Goal: Task Accomplishment & Management: Complete application form

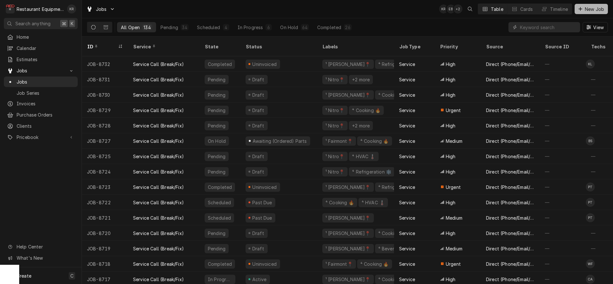
click at [594, 7] on span "New Job" at bounding box center [595, 9] width 22 height 7
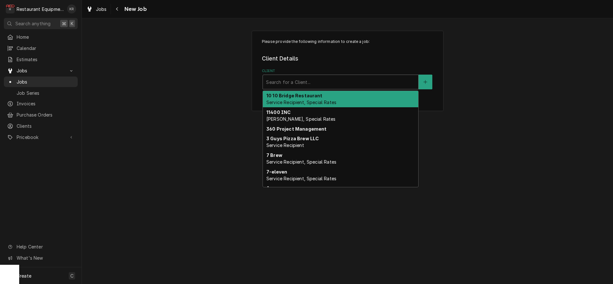
click at [343, 84] on div "Client" at bounding box center [340, 82] width 149 height 12
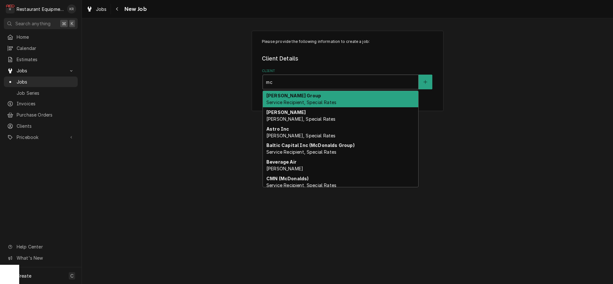
type input "m"
type input "coal"
click at [349, 95] on div "Coalfield (McDonalds) Service Recipient, Special Rates" at bounding box center [341, 99] width 156 height 17
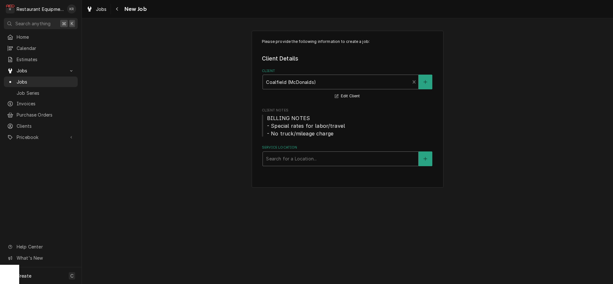
click at [332, 165] on div "Search for a Location..." at bounding box center [341, 159] width 156 height 14
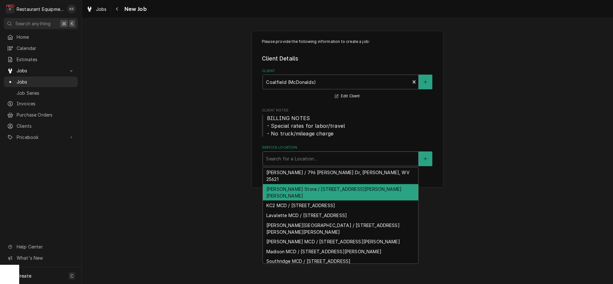
click at [324, 184] on div "[PERSON_NAME] Store / [STREET_ADDRESS][PERSON_NAME][PERSON_NAME]" at bounding box center [341, 192] width 156 height 17
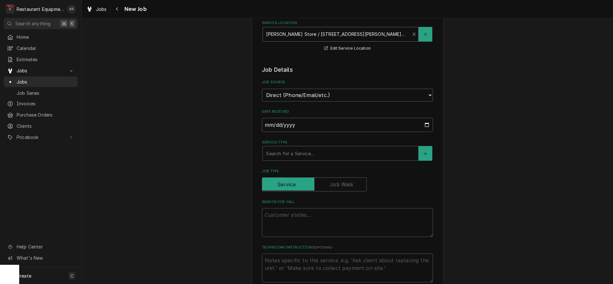
scroll to position [126, 0]
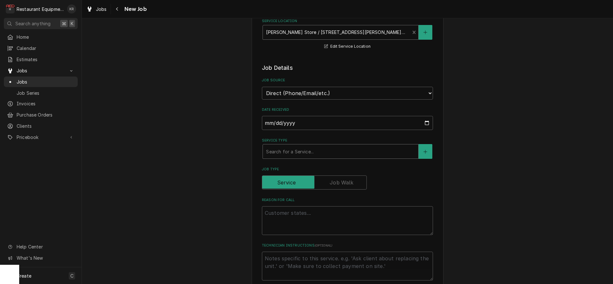
click at [357, 153] on div "Service Type" at bounding box center [340, 152] width 149 height 12
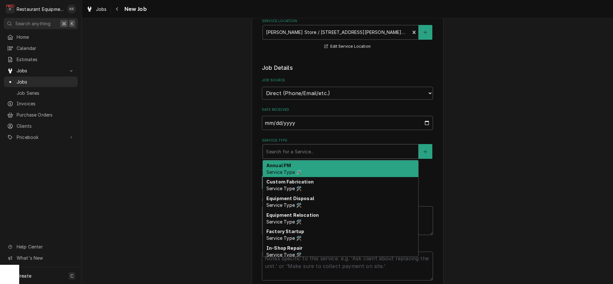
type textarea "x"
type input "b"
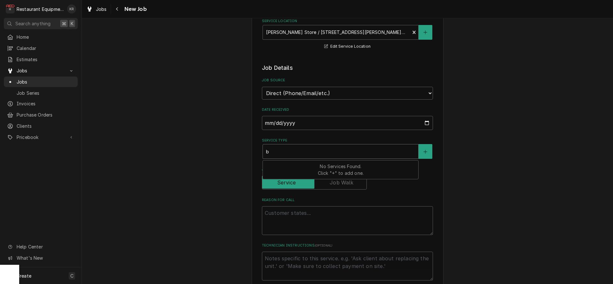
type textarea "x"
type input "bt"
type textarea "x"
type input "bte"
type textarea "x"
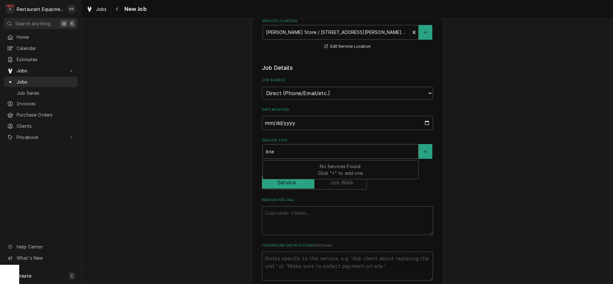
type input "bt"
type textarea "x"
type input "b"
type textarea "x"
type input "br"
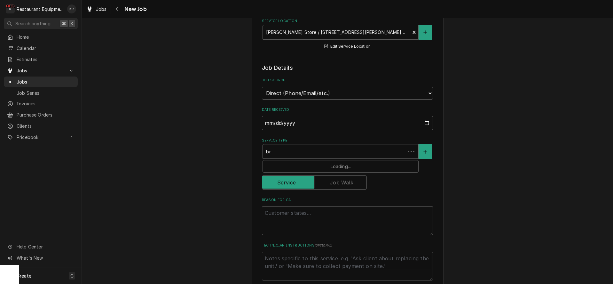
type textarea "x"
type input "bre"
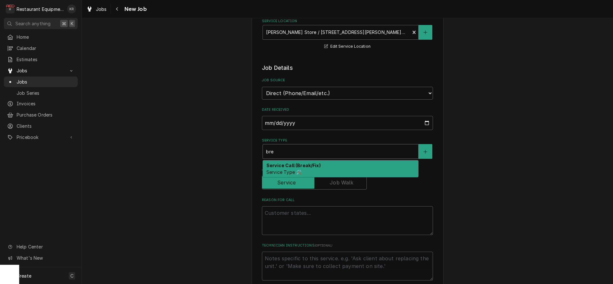
click at [355, 172] on div "Service Call (Break/Fix) Service Type 🛠️" at bounding box center [341, 168] width 156 height 17
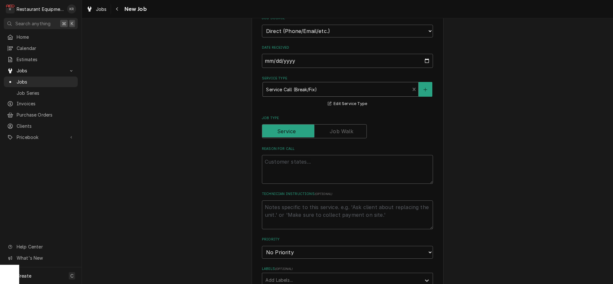
scroll to position [193, 0]
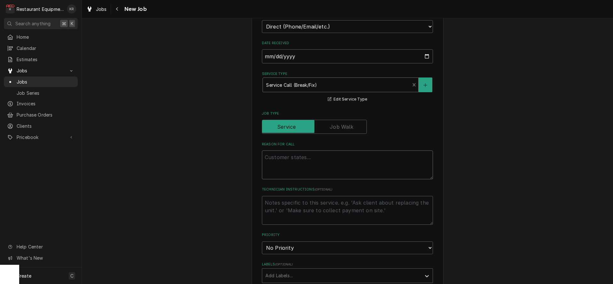
click at [363, 159] on textarea "Reason For Call" at bounding box center [347, 164] width 171 height 29
paste textarea "reachin wall freezer not keeping temp also French fry fryer is leaking oil in t…"
type textarea "x"
type textarea "reachin wall freezer not keeping temp also French fry fryer is leaking oil in t…"
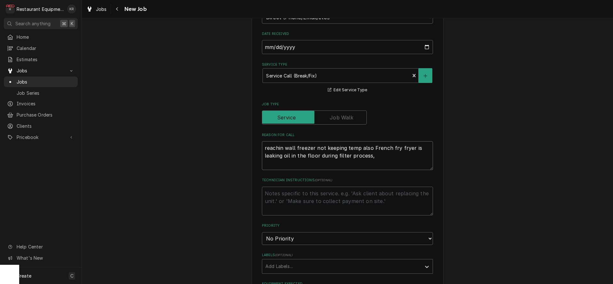
type textarea "x"
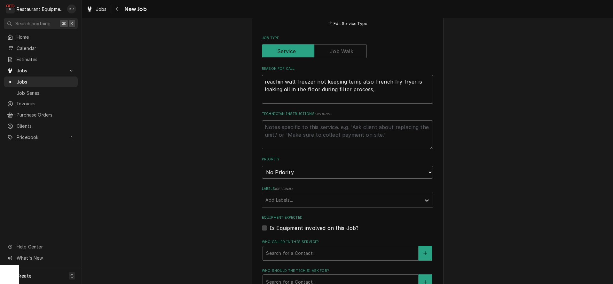
scroll to position [271, 0]
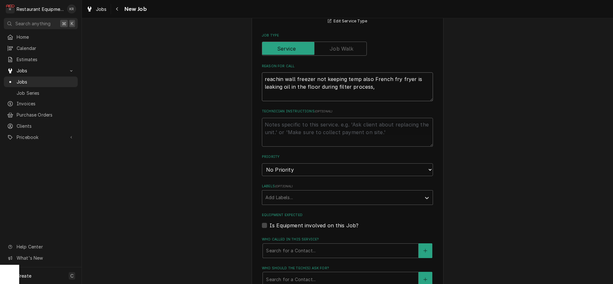
type textarea "reachin wall freezer not keeping temp also French fry fryer is leaking oil in t…"
click at [334, 172] on select "No Priority Urgent High Medium Low" at bounding box center [347, 169] width 171 height 13
select select "2"
click option "High" at bounding box center [0, 0] width 0 height 0
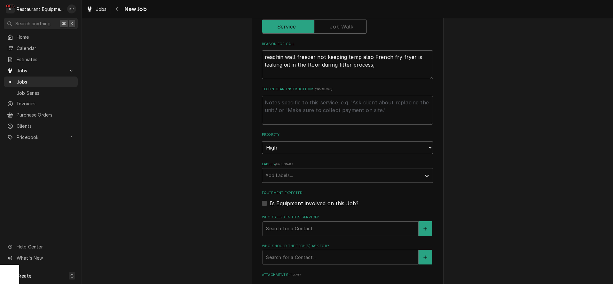
scroll to position [297, 0]
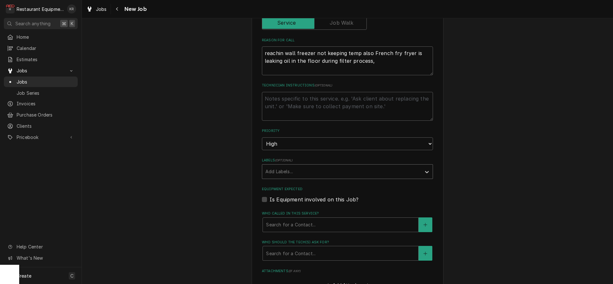
click at [338, 173] on div "Labels" at bounding box center [342, 172] width 153 height 12
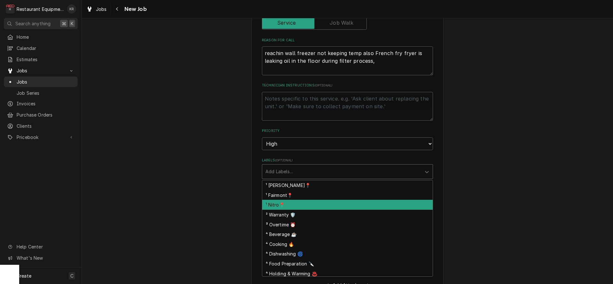
click at [364, 207] on div "¹ Nitro📍" at bounding box center [347, 205] width 171 height 10
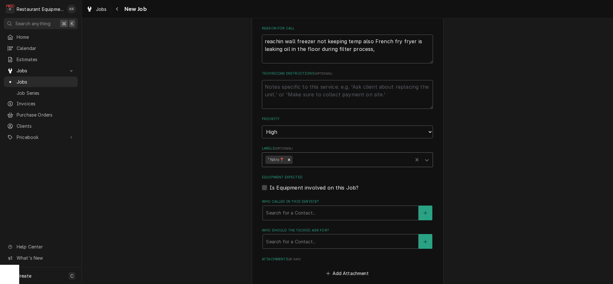
scroll to position [311, 0]
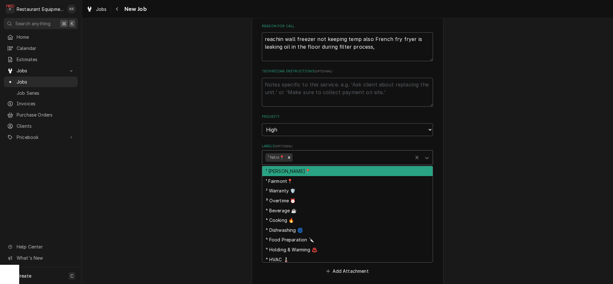
click at [339, 156] on div "Labels" at bounding box center [352, 158] width 116 height 12
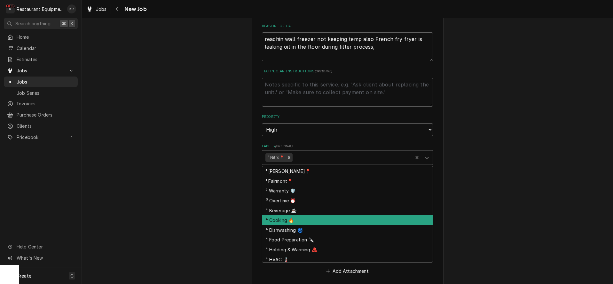
click at [343, 217] on div "⁴ Cooking 🔥" at bounding box center [347, 220] width 171 height 10
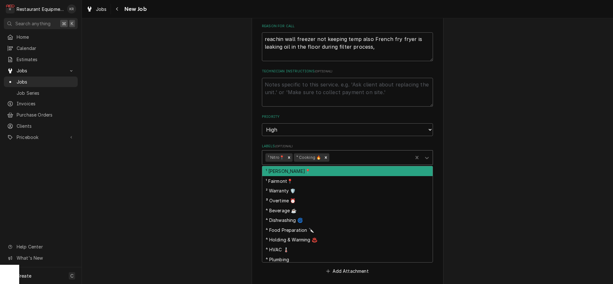
click at [349, 163] on div "¹ Nitro📍 ⁴ Cooking 🔥" at bounding box center [347, 157] width 171 height 15
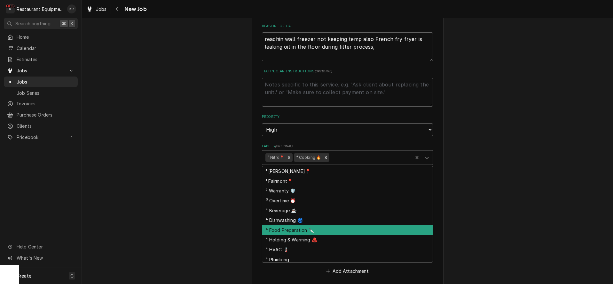
scroll to position [71, 0]
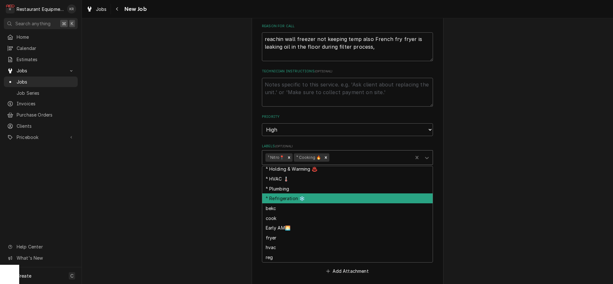
click at [293, 201] on div "⁴ Refrigeration ❄️" at bounding box center [347, 198] width 171 height 10
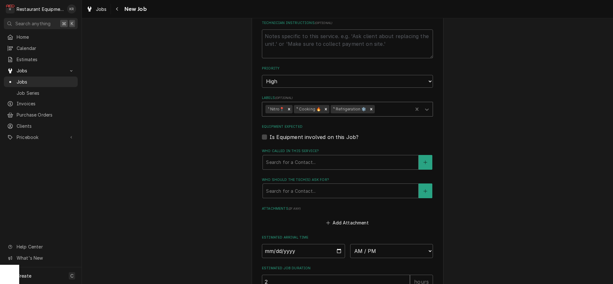
scroll to position [365, 0]
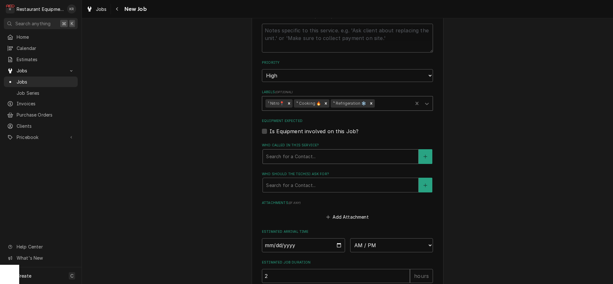
click at [308, 162] on div "Search for a Contact..." at bounding box center [341, 156] width 156 height 14
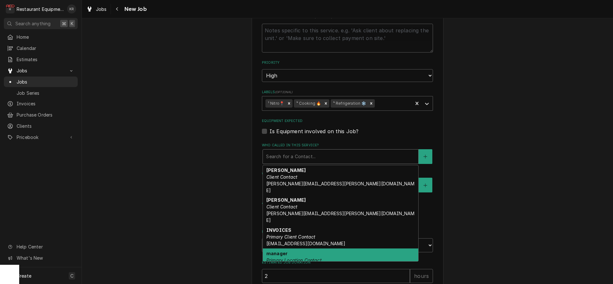
click at [320, 257] on em "Primary Location Contact" at bounding box center [294, 259] width 55 height 5
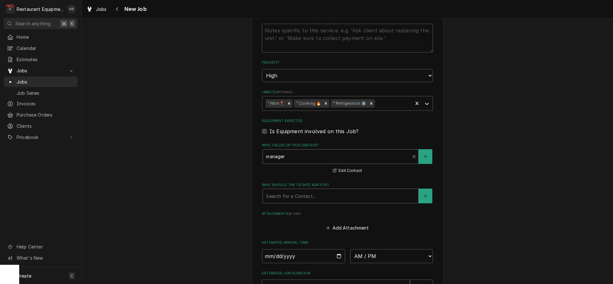
click at [305, 196] on div "Who should the tech(s) ask for?" at bounding box center [340, 196] width 149 height 12
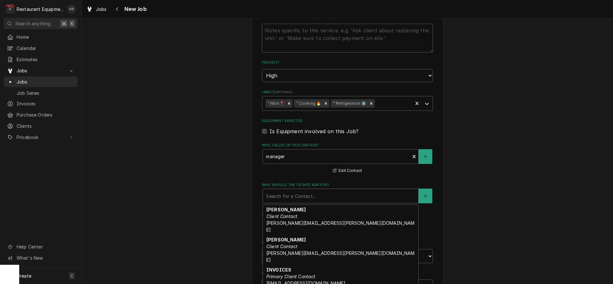
type textarea "x"
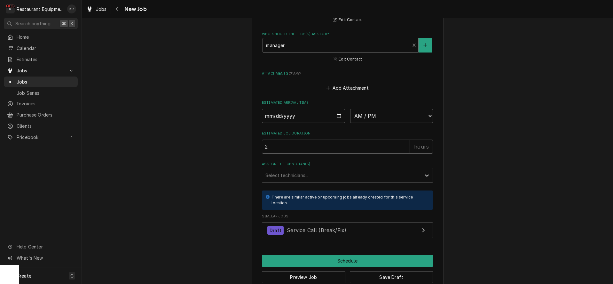
scroll to position [521, 0]
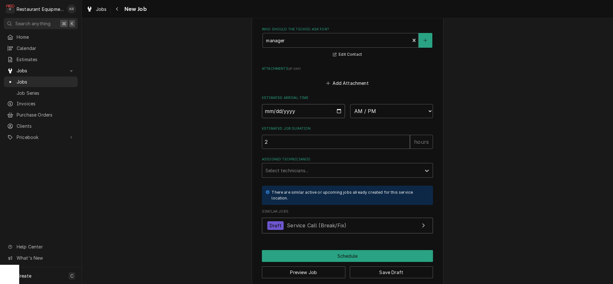
click at [338, 110] on input "Date" at bounding box center [303, 111] width 83 height 14
type input "2025-08-28"
type textarea "x"
click at [350, 104] on select "AM / PM 6:00 AM 6:15 AM 6:30 AM 6:45 AM 7:00 AM 7:15 AM 7:30 AM 7:45 AM 8:00 AM…" at bounding box center [391, 111] width 83 height 14
select select "14:00:00"
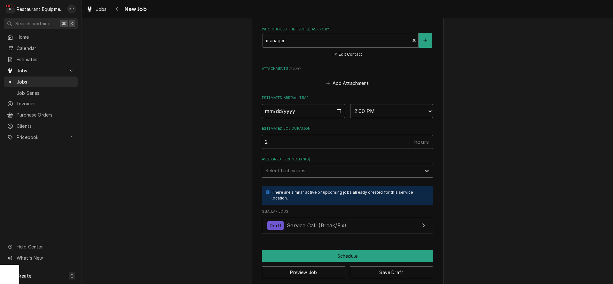
click option "2:00 PM" at bounding box center [0, 0] width 0 height 0
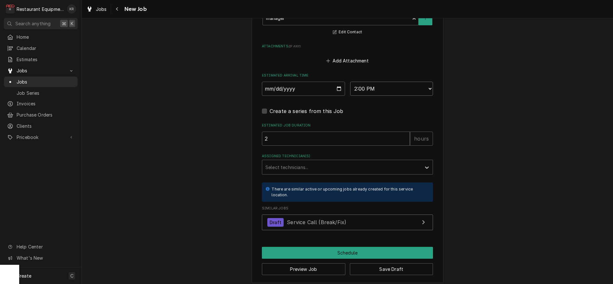
scroll to position [547, 0]
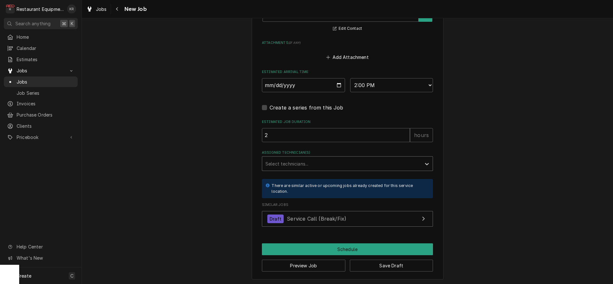
click at [334, 163] on div "Assigned Technician(s)" at bounding box center [342, 164] width 153 height 12
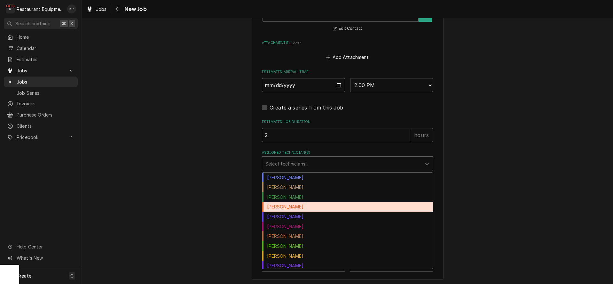
scroll to position [13, 0]
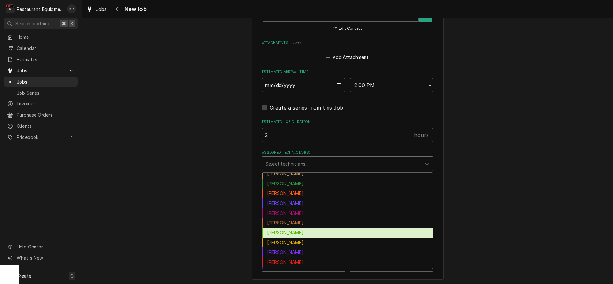
click at [317, 230] on div "Huston Lewis" at bounding box center [347, 233] width 171 height 10
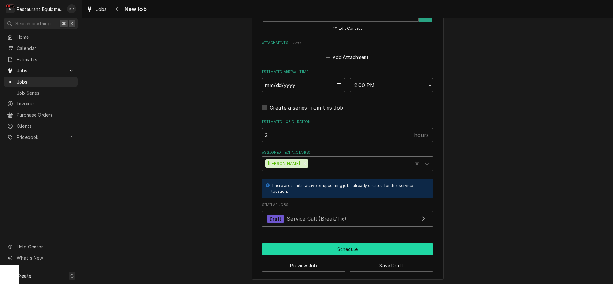
click at [350, 246] on button "Schedule" at bounding box center [347, 249] width 171 height 12
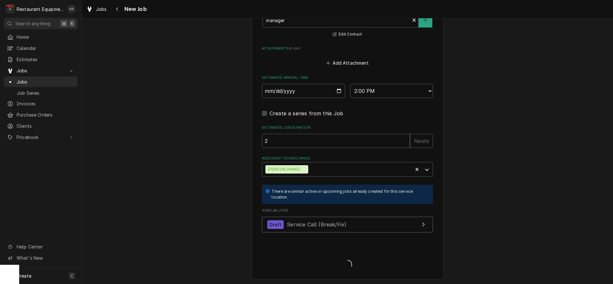
type textarea "x"
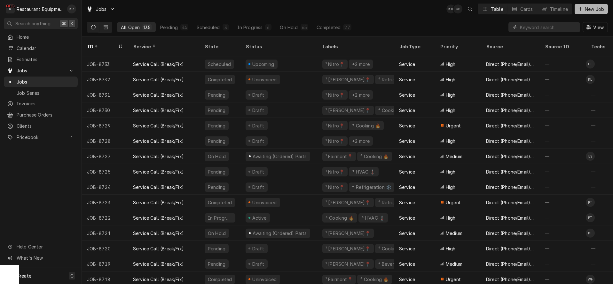
click at [594, 8] on span "New Job" at bounding box center [595, 9] width 22 height 7
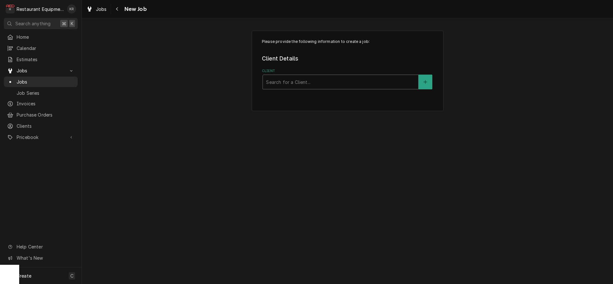
click at [333, 84] on div "Client" at bounding box center [340, 82] width 149 height 12
type input "little"
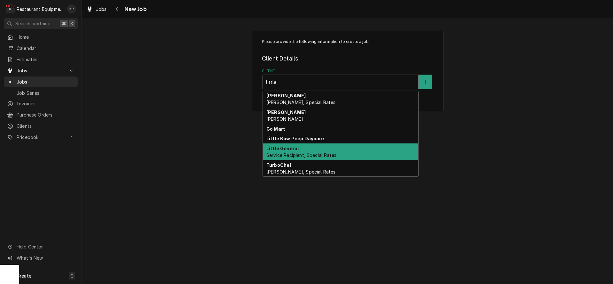
click at [291, 149] on strong "Little General" at bounding box center [283, 148] width 32 height 5
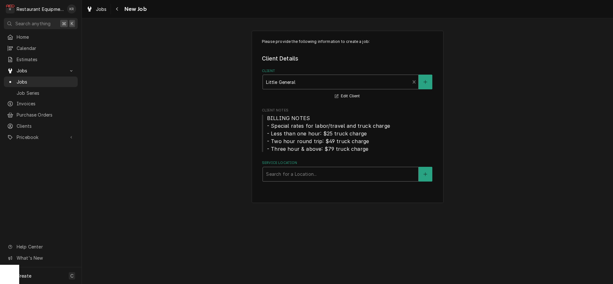
click at [292, 174] on div "Service Location" at bounding box center [340, 174] width 149 height 12
type input "mac"
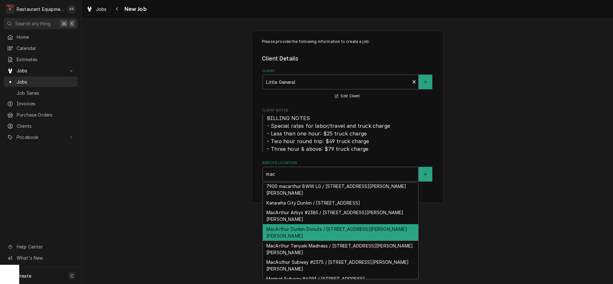
scroll to position [2, 0]
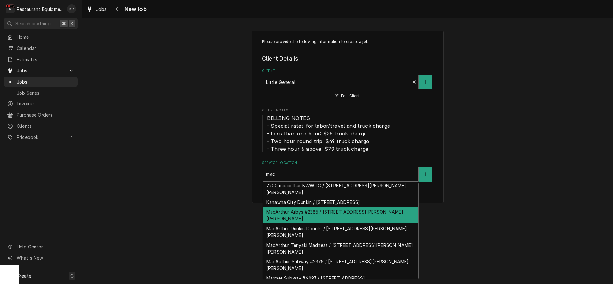
click at [296, 222] on div "MacArthur Arbys #2385 / 2001 Robert C Byrd Dr, MacArthur, WV 25873" at bounding box center [341, 215] width 156 height 17
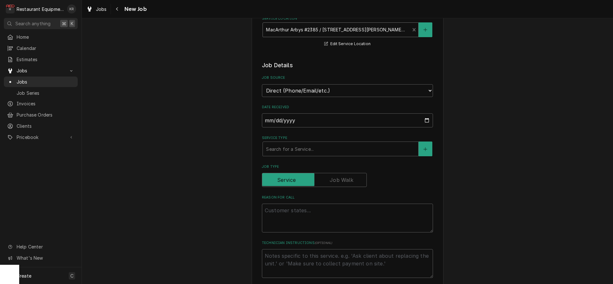
scroll to position [150, 0]
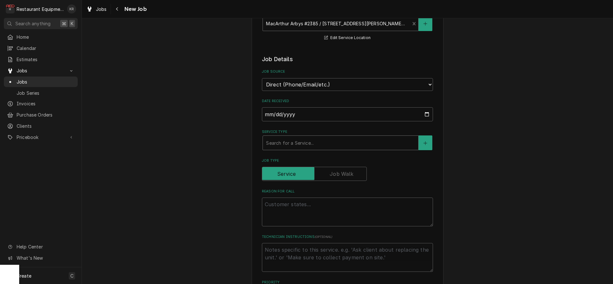
click at [299, 144] on div "Service Type" at bounding box center [340, 143] width 149 height 12
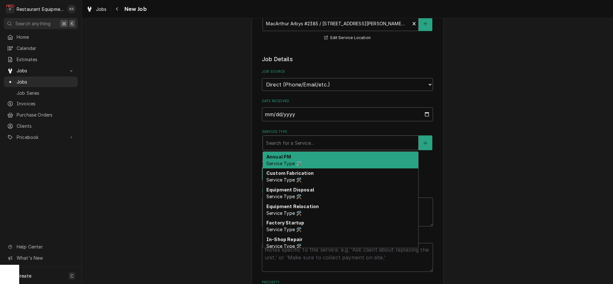
type textarea "x"
type input "b"
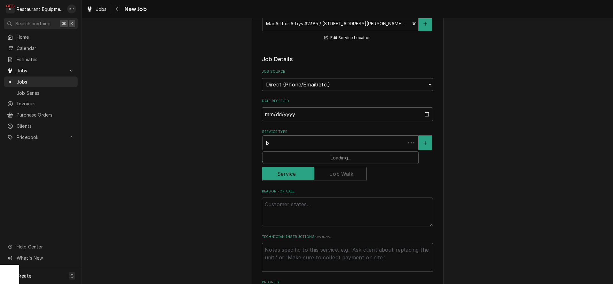
type textarea "x"
type input "br"
type textarea "x"
type input "bre"
type textarea "x"
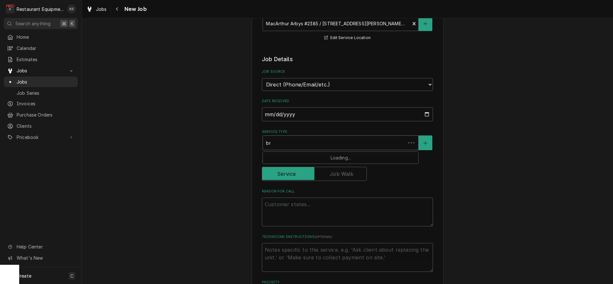
type input "brea"
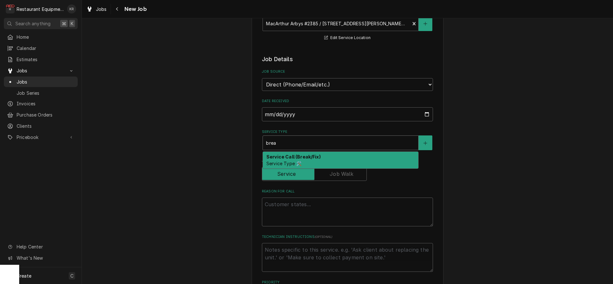
click at [297, 161] on span "Service Type 🛠️" at bounding box center [284, 163] width 35 height 5
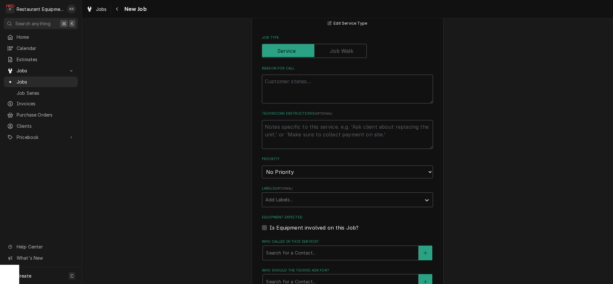
scroll to position [294, 0]
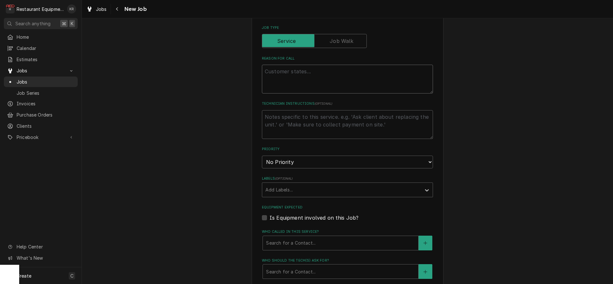
paste textarea "Work Order #: 88156 Request number: 112583 left most fryer keeps saying heating…"
type textarea "x"
type textarea "Work Order #: 88156 Request number: 112583 left most fryer keeps saying heating…"
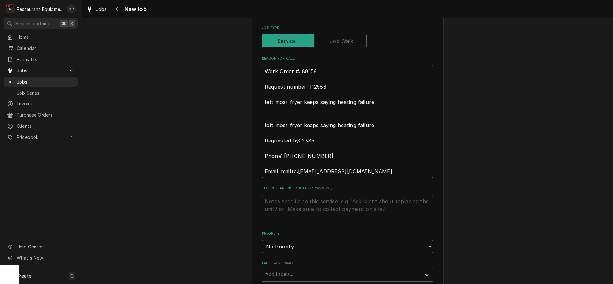
type textarea "x"
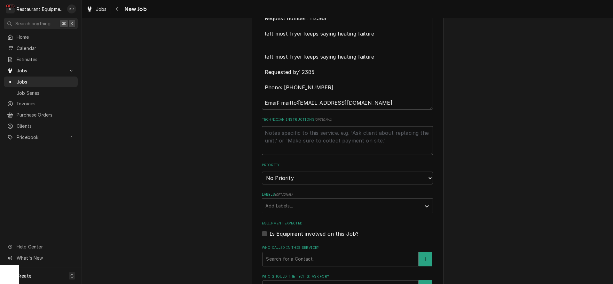
scroll to position [365, 0]
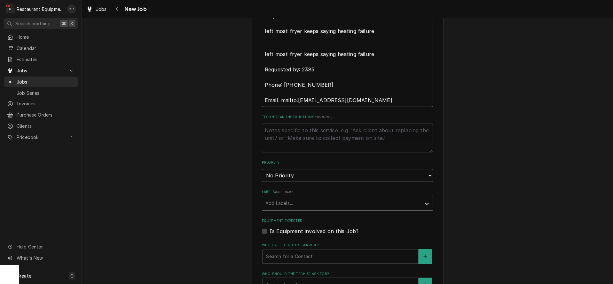
type textarea "Work Order #: 88156 Request number: 112583 left most fryer keeps saying heating…"
select select "2"
click option "High" at bounding box center [0, 0] width 0 height 0
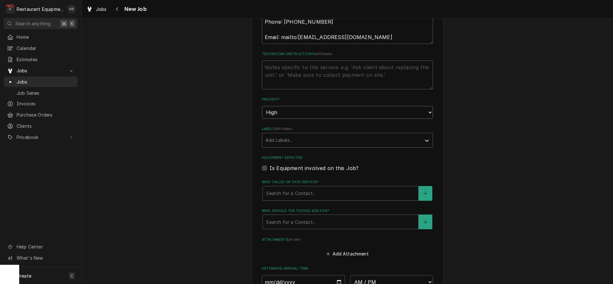
scroll to position [448, 0]
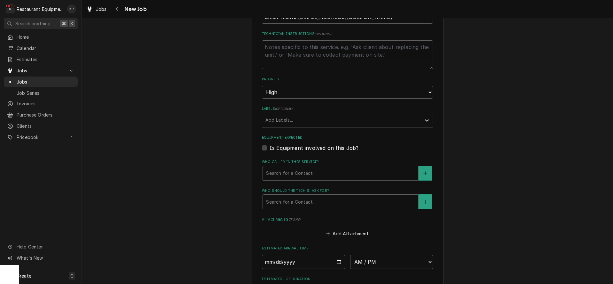
click at [300, 122] on div "Labels" at bounding box center [342, 120] width 153 height 12
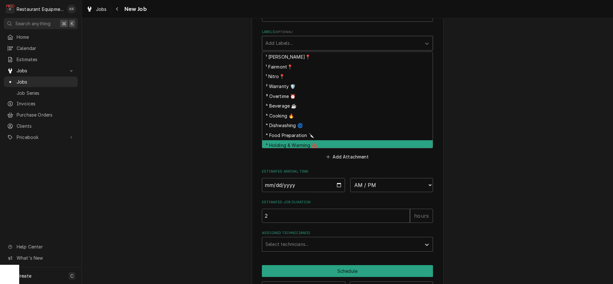
scroll to position [505, 0]
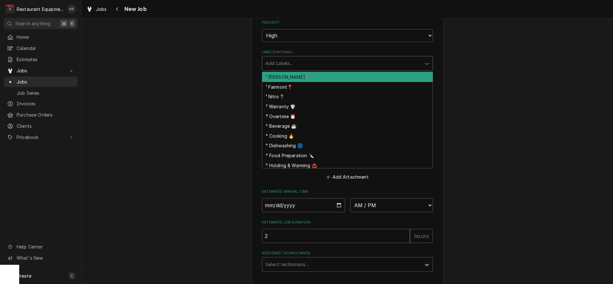
click at [291, 77] on div "¹ Beckley📍" at bounding box center [347, 77] width 171 height 10
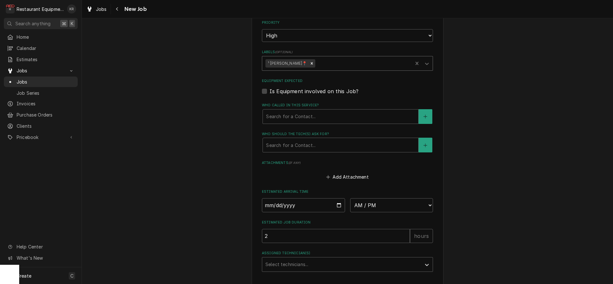
scroll to position [504, 0]
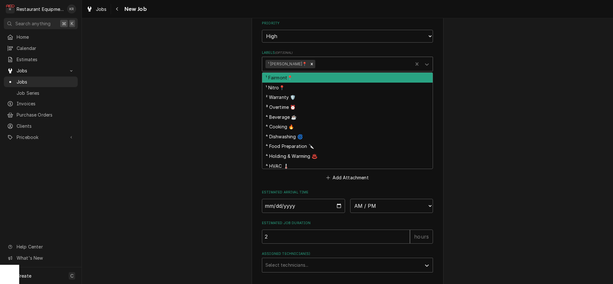
click at [317, 64] on div "Labels" at bounding box center [363, 64] width 93 height 12
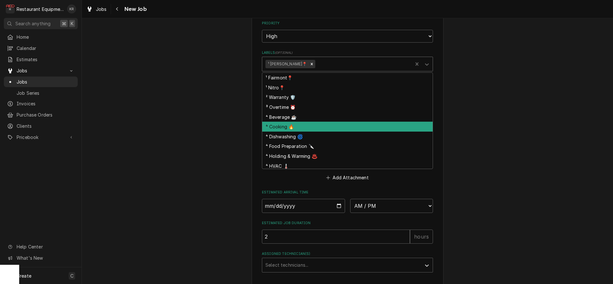
click at [317, 130] on div "⁴ Cooking 🔥" at bounding box center [347, 127] width 171 height 10
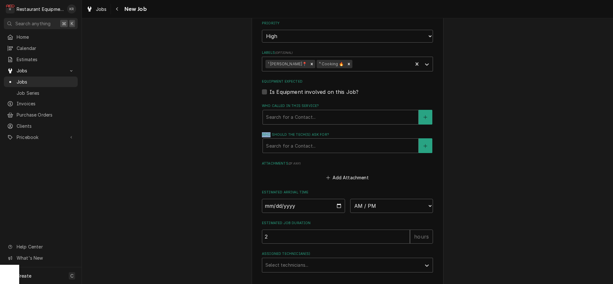
click at [313, 117] on div "Who called in this service?" at bounding box center [340, 117] width 149 height 12
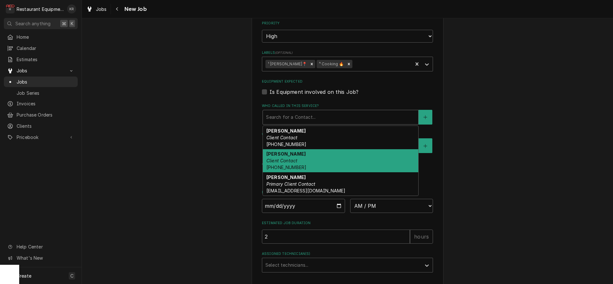
click at [307, 152] on div "Phillip Client Contact (304) 890-1757" at bounding box center [341, 160] width 156 height 23
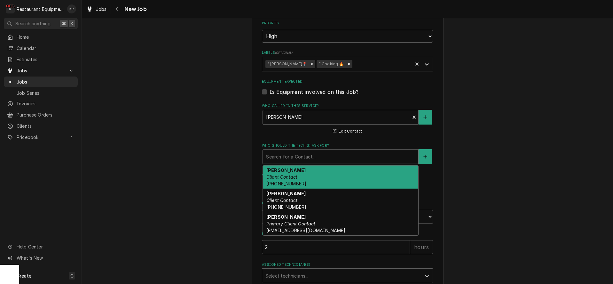
click at [307, 152] on div "Who should the tech(s) ask for?" at bounding box center [340, 157] width 149 height 12
click at [301, 122] on div "Phillip Client Contact (304) 890-1757" at bounding box center [336, 117] width 147 height 14
click at [302, 154] on div "Who should the tech(s) ask for?" at bounding box center [340, 157] width 149 height 12
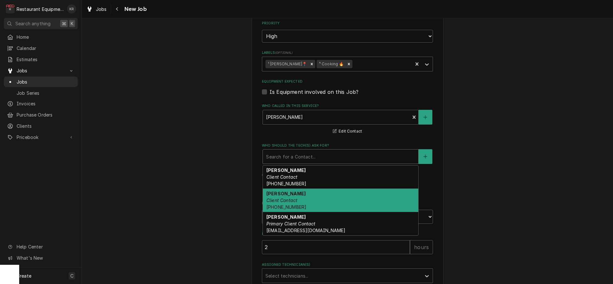
click at [302, 199] on div "Phillip Client Contact (304) 890-1757" at bounding box center [341, 199] width 156 height 23
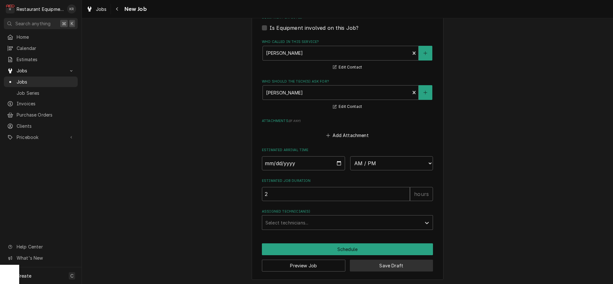
click at [392, 264] on button "Save Draft" at bounding box center [392, 266] width 84 height 12
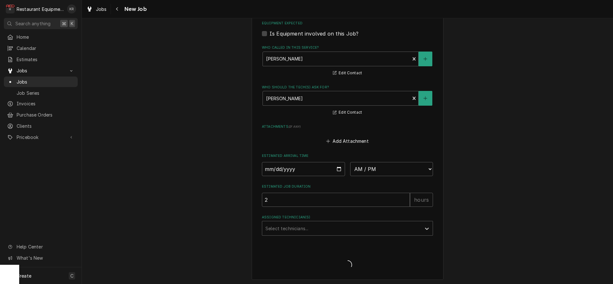
type textarea "x"
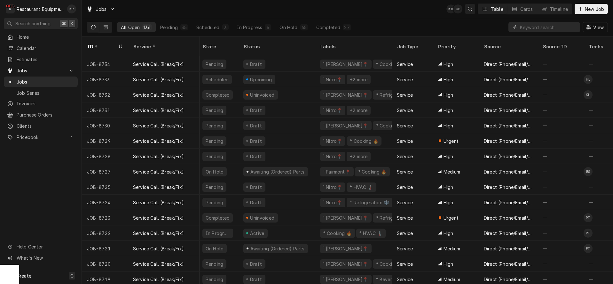
scroll to position [0, 2]
click at [567, 28] on input "Dynamic Content Wrapper" at bounding box center [548, 27] width 57 height 10
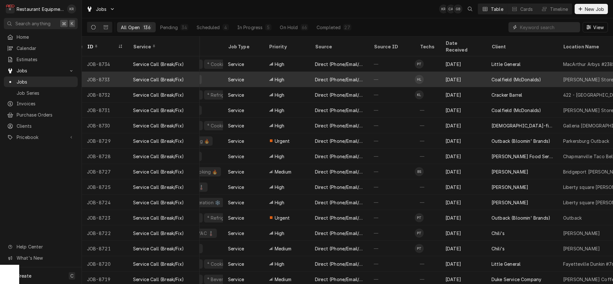
scroll to position [0, 173]
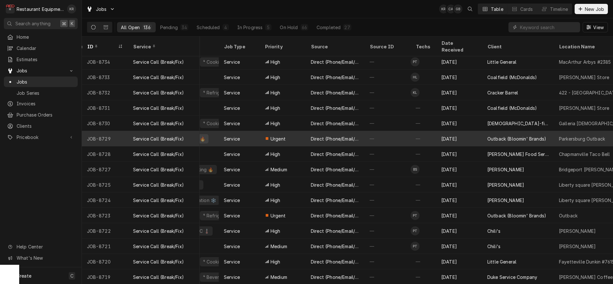
click at [389, 131] on div "—" at bounding box center [388, 138] width 46 height 15
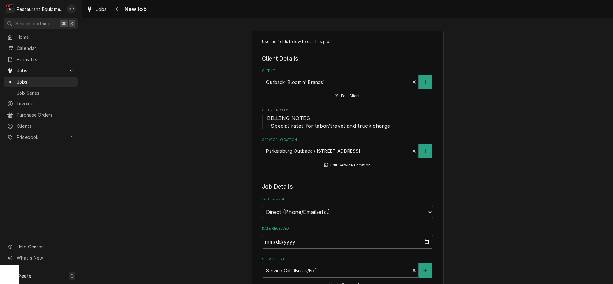
type textarea "x"
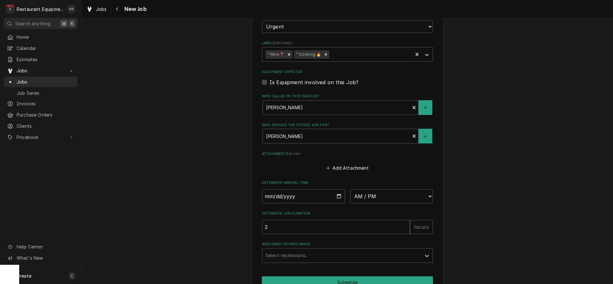
scroll to position [540, 0]
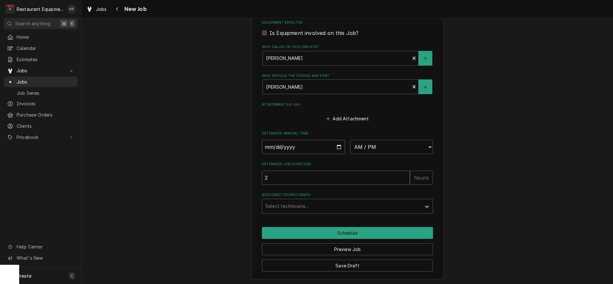
click at [339, 146] on input "Date" at bounding box center [303, 147] width 83 height 14
type input "[DATE]"
type textarea "x"
click at [350, 140] on select "AM / PM 6:00 AM 6:15 AM 6:30 AM 6:45 AM 7:00 AM 7:15 AM 7:30 AM 7:45 AM 8:00 AM…" at bounding box center [391, 147] width 83 height 14
select select "14:45:00"
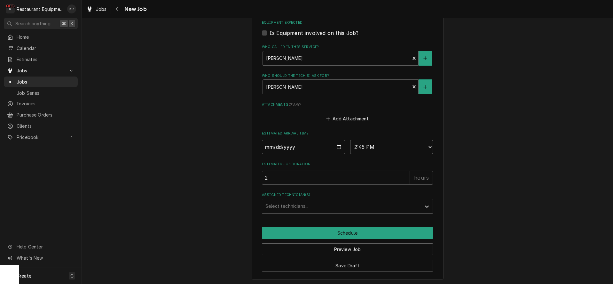
click option "2:45 PM" at bounding box center [0, 0] width 0 height 0
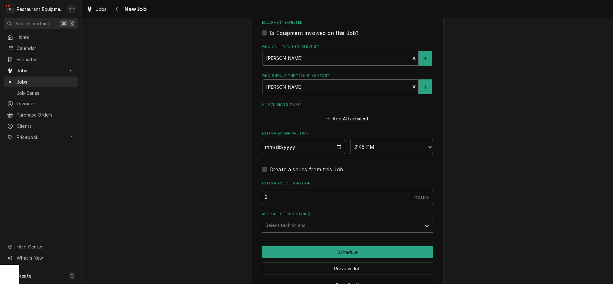
type textarea "x"
click at [274, 223] on div "Assigned Technician(s)" at bounding box center [342, 226] width 153 height 12
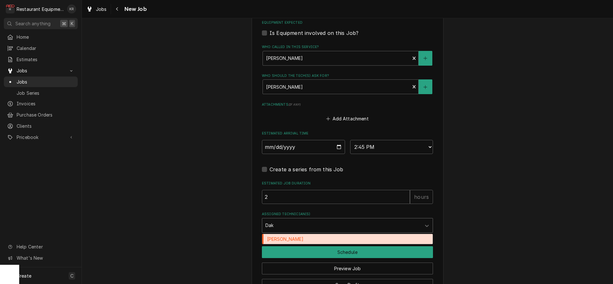
type input "Dako"
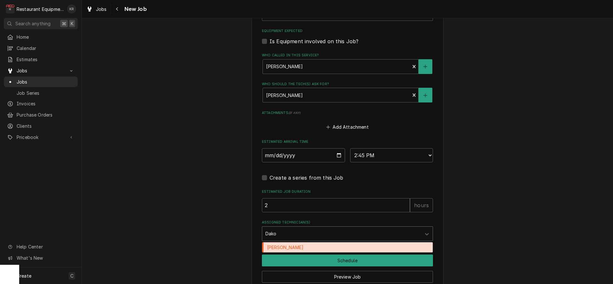
click at [284, 247] on div "Dakota Arthur" at bounding box center [347, 247] width 171 height 10
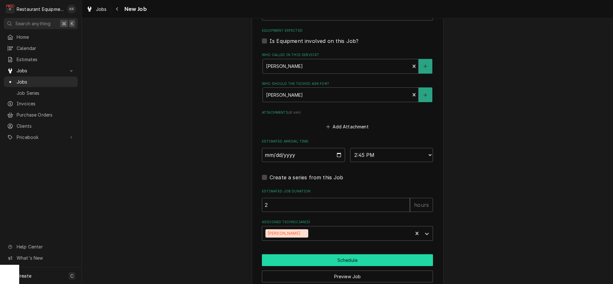
click at [311, 259] on button "Schedule" at bounding box center [347, 260] width 171 height 12
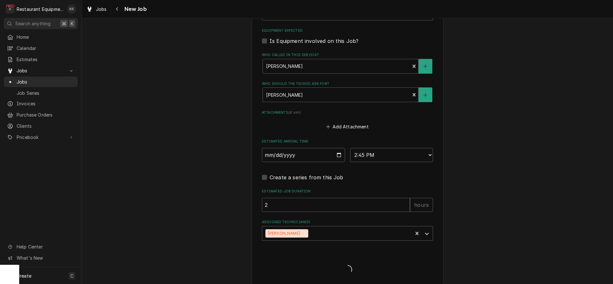
type textarea "x"
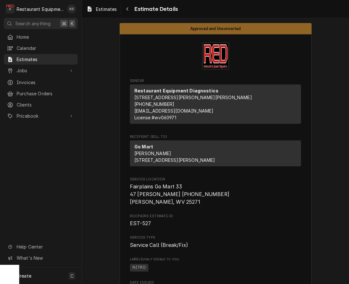
scroll to position [997, 0]
